Goal: Find specific page/section: Find specific page/section

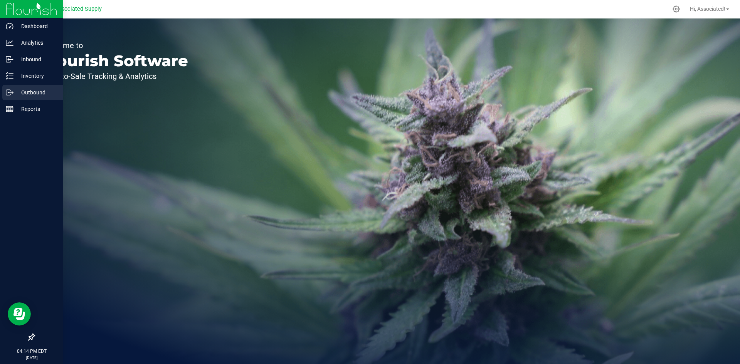
click at [31, 92] on p "Outbound" at bounding box center [36, 92] width 46 height 9
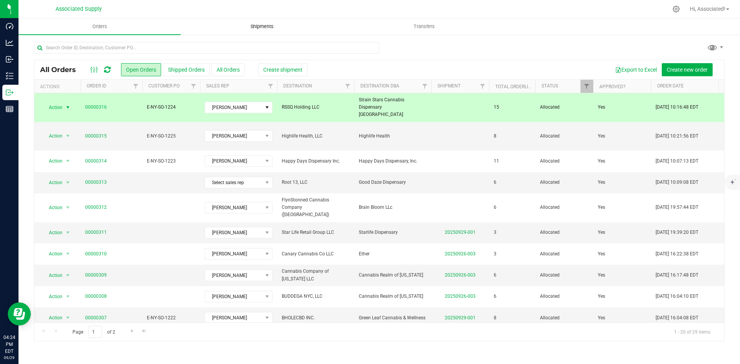
click at [254, 25] on span "Shipments" at bounding box center [262, 26] width 44 height 7
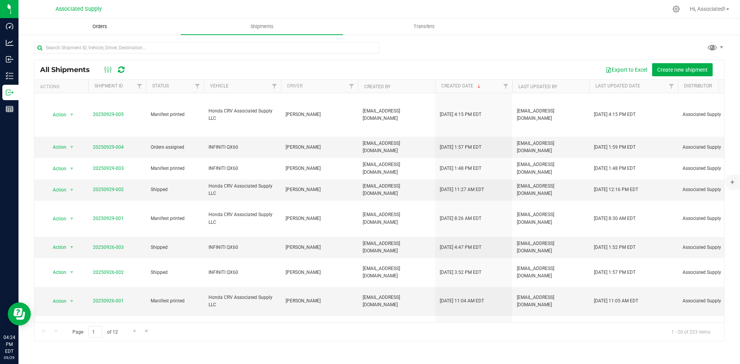
click at [94, 27] on span "Orders" at bounding box center [99, 26] width 35 height 7
